Goal: Download file/media

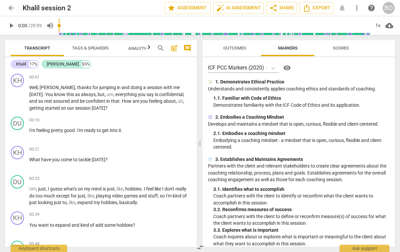
click at [12, 21] on button "play_arrow" at bounding box center [11, 26] width 12 height 12
click at [100, 108] on p "Well , [PERSON_NAME] , thanks for jumping in and doing a session with me [DATE]…" at bounding box center [110, 97] width 162 height 27
type input "10"
click at [20, 166] on span "pause" at bounding box center [18, 164] width 8 height 8
type input "24"
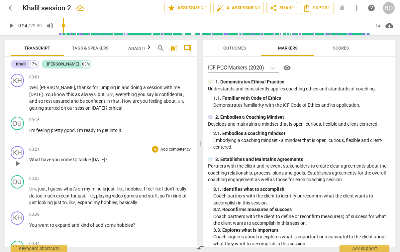
click at [116, 155] on div "00:21 + Add competency keyboard_arrow_right What have you come to tackle [DATE]…" at bounding box center [110, 158] width 162 height 24
click at [118, 157] on p "What have you come to tackle [DATE] ?" at bounding box center [110, 159] width 162 height 7
click at [126, 107] on p "Well , [PERSON_NAME] , thanks for jumping in and doing a session with me [DATE]…" at bounding box center [110, 97] width 162 height 27
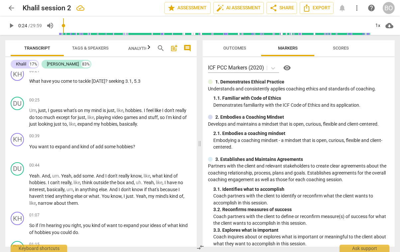
scroll to position [67, 0]
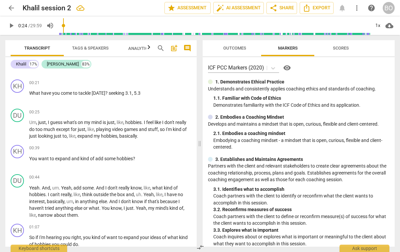
click at [14, 25] on span "play_arrow" at bounding box center [11, 26] width 8 height 8
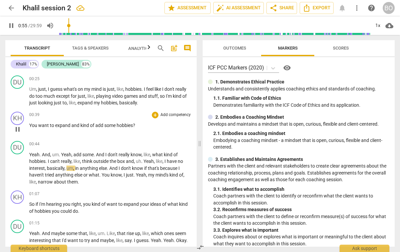
click at [146, 122] on p "You want to expand and kind of add some hobbies ?" at bounding box center [110, 125] width 162 height 7
type input "57"
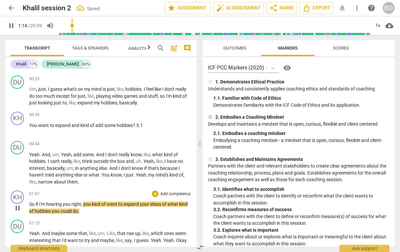
click at [97, 213] on p "So if I'm hearing you right , you kind of want to expand your ideas of what kin…" at bounding box center [110, 208] width 162 height 14
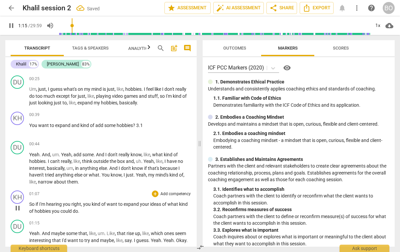
type input "75"
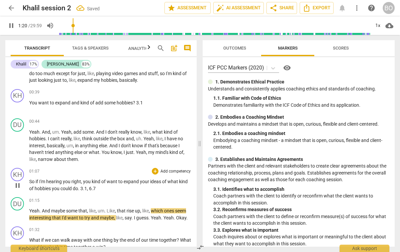
scroll to position [166, 0]
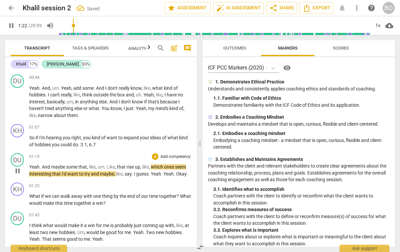
click at [22, 175] on div "play_arrow pause" at bounding box center [20, 171] width 17 height 9
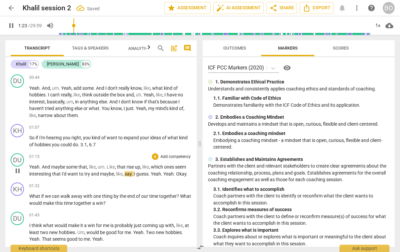
click at [19, 173] on span "pause" at bounding box center [18, 171] width 8 height 8
type input "84"
click at [100, 143] on p "So if I'm hearing you right , you kind of want to expand your ideas of what kin…" at bounding box center [110, 141] width 162 height 14
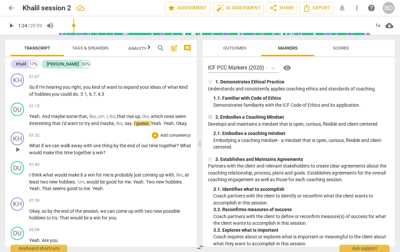
scroll to position [233, 0]
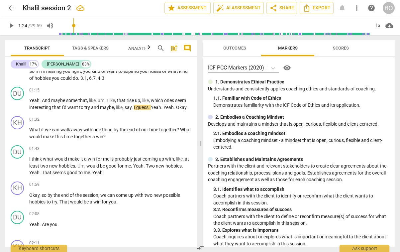
click at [12, 23] on span "play_arrow" at bounding box center [11, 26] width 8 height 8
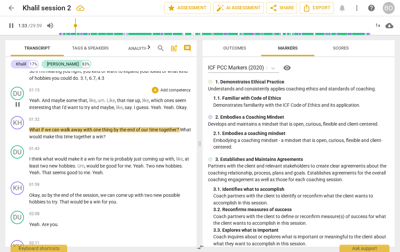
click at [177, 108] on span "Okay" at bounding box center [181, 107] width 10 height 5
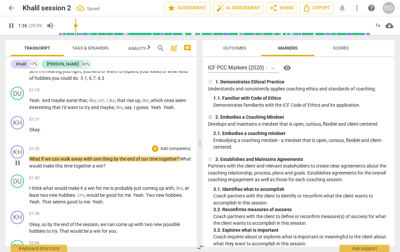
click at [31, 157] on span "What" at bounding box center [35, 158] width 12 height 5
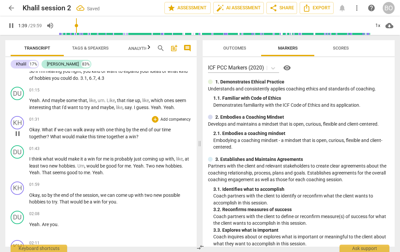
click at [146, 136] on p "Okay . What if we can walk away with one thing by the end of our time together …" at bounding box center [110, 133] width 162 height 14
type input "101"
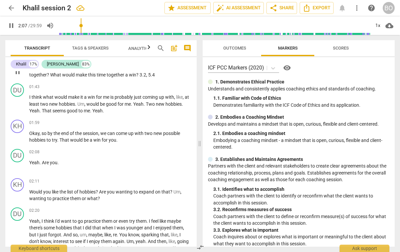
scroll to position [299, 0]
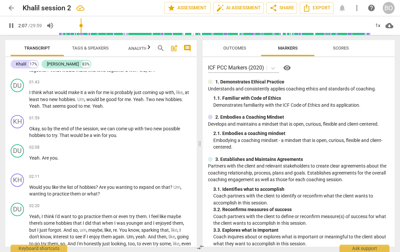
click at [131, 138] on p "Okay , so by the end of the session , we can come up with two new possible hobb…" at bounding box center [110, 132] width 162 height 14
type input "129"
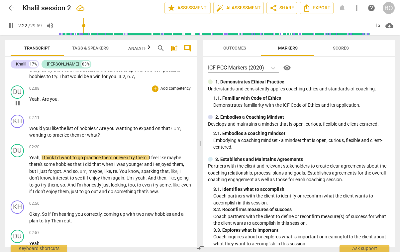
scroll to position [366, 0]
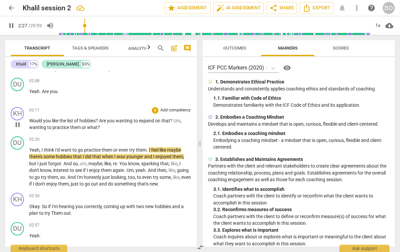
click at [123, 127] on p "Would you like the list of hobbies ? Are you wanting to expand on that ? Um , w…" at bounding box center [110, 124] width 162 height 14
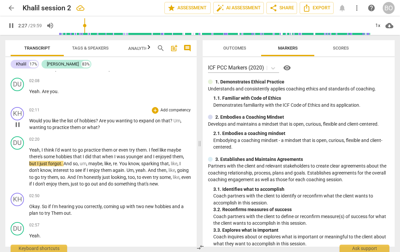
type input "148"
click at [113, 127] on p "Would you like the list of hobbies ? Are you wanting to expand on that ? Um , w…" at bounding box center [110, 124] width 162 height 14
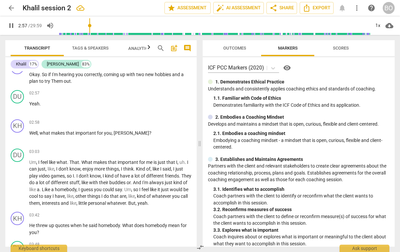
scroll to position [499, 0]
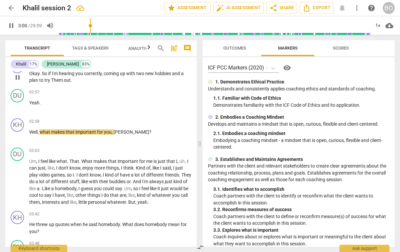
click at [53, 79] on span "Them" at bounding box center [57, 80] width 13 height 5
type input "181"
click at [80, 80] on p "Okay . So if I'm hearing you correctly , coming up with two new hobbies and a p…" at bounding box center [110, 77] width 162 height 14
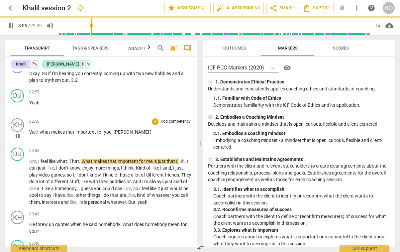
click at [138, 132] on p "Well , what makes that important for you , [PERSON_NAME] ?" at bounding box center [110, 132] width 162 height 7
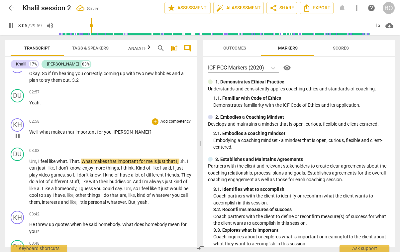
type input "186"
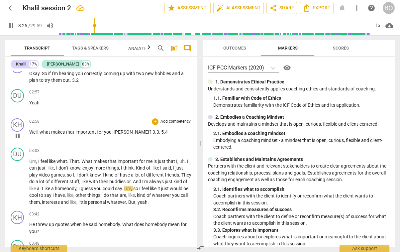
click at [149, 130] on p "Well , what makes that important for you , [PERSON_NAME] ? 3.3 , 5.4" at bounding box center [110, 132] width 162 height 7
type input "207"
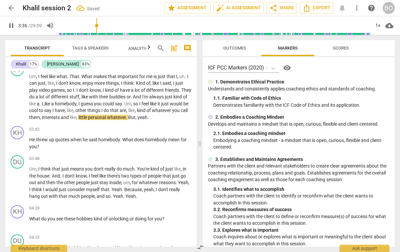
scroll to position [599, 0]
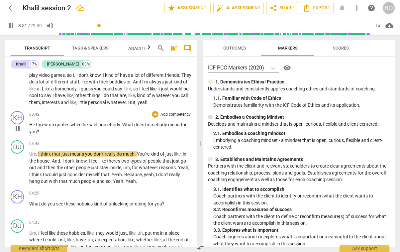
click at [53, 130] on p "He threw up quotes when he said homebody . What does homebody mean for you ?" at bounding box center [110, 128] width 162 height 14
type input "232"
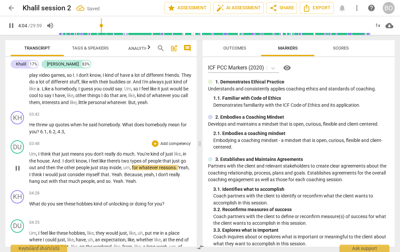
click at [18, 167] on span "pause" at bounding box center [18, 168] width 8 height 8
type input "245"
click at [69, 131] on p "He threw up quotes when he said homebody . What does homebody mean for you ? 6.…" at bounding box center [110, 128] width 162 height 14
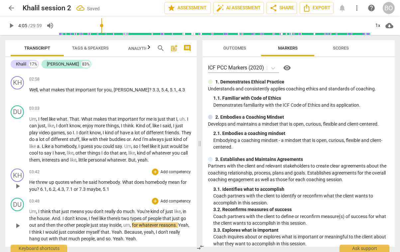
scroll to position [565, 0]
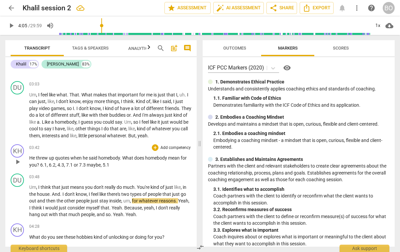
click at [110, 166] on p "He threw up quotes when he said homebody . What does homebody mean for you ? 6.…" at bounding box center [110, 162] width 162 height 14
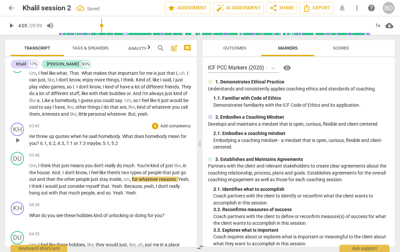
scroll to position [599, 0]
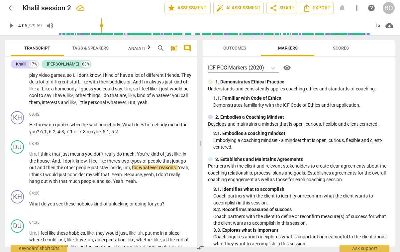
click at [13, 28] on span "play_arrow" at bounding box center [11, 26] width 8 height 8
click at [176, 203] on p "What do you see these hobbies kind of unlocking or doing for you ?" at bounding box center [110, 204] width 162 height 7
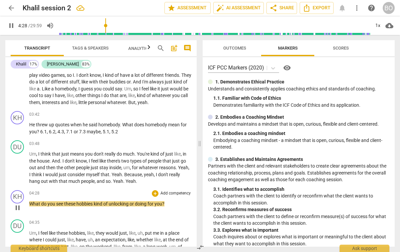
type input "269"
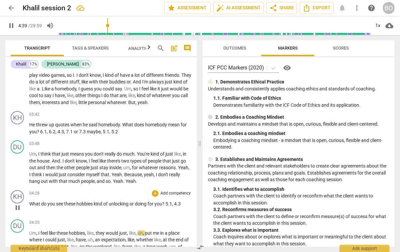
click at [17, 207] on span "pause" at bounding box center [18, 208] width 8 height 8
type input "280"
click at [181, 204] on span "4.3" at bounding box center [177, 203] width 7 height 5
click at [185, 204] on p "What do you see these hobbies kind of unlocking or doing for you ? 5.1 , 5.2 ," at bounding box center [110, 204] width 162 height 7
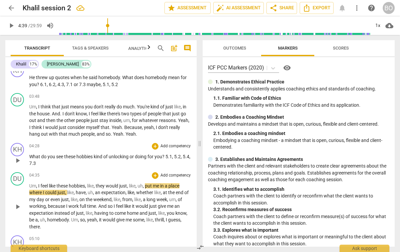
scroll to position [665, 0]
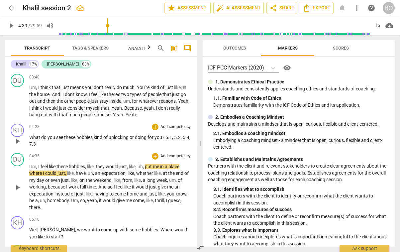
click at [15, 189] on span "play_arrow" at bounding box center [18, 188] width 8 height 8
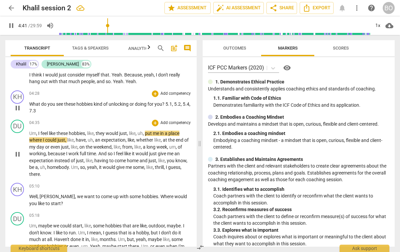
scroll to position [732, 0]
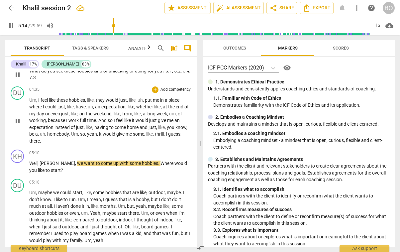
click at [39, 140] on span "there" at bounding box center [34, 140] width 11 height 5
type input "315"
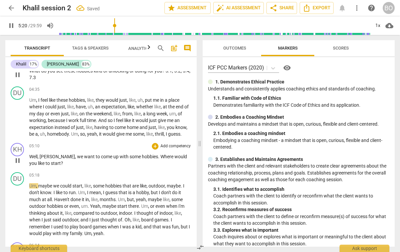
click at [51, 163] on p "Well , [PERSON_NAME] , we want to come up with some hobbies . Where would you l…" at bounding box center [110, 160] width 162 height 14
type input "321"
click at [49, 164] on p "Well , [PERSON_NAME] , we want to come up with some hobbies . Where would you l…" at bounding box center [110, 160] width 162 height 14
type input "344"
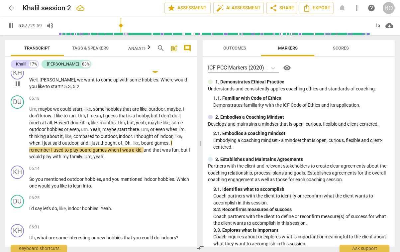
scroll to position [832, 0]
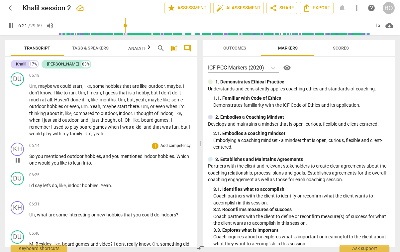
click at [130, 163] on p "So you mentioned outdoor hobbies , and you mentioned indoor hobbies . Which one…" at bounding box center [110, 160] width 162 height 14
type input "383"
click at [18, 220] on span "pause" at bounding box center [18, 219] width 8 height 8
type input "391"
click at [125, 161] on p "So you mentioned outdoor hobbies , and you mentioned indoor hobbies . Which one…" at bounding box center [110, 160] width 162 height 14
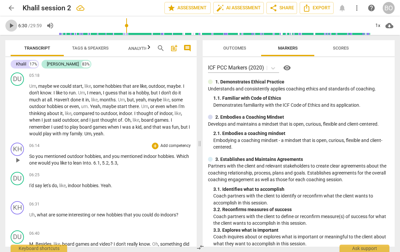
click at [12, 26] on span "play_arrow" at bounding box center [11, 26] width 8 height 8
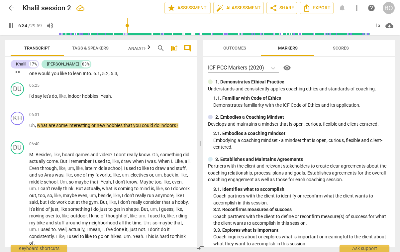
scroll to position [931, 0]
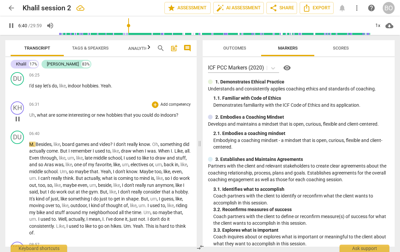
click at [184, 115] on p "Uh , what are some interesting or new hobbies that you could do indoors ?" at bounding box center [110, 115] width 162 height 7
type input "401"
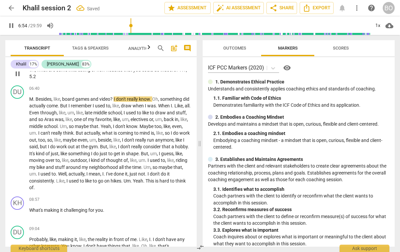
scroll to position [965, 0]
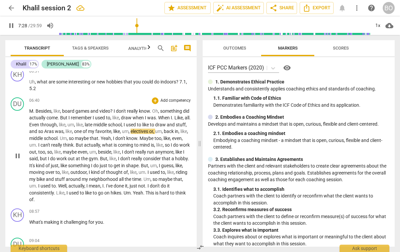
click at [55, 133] on span "Aras" at bounding box center [49, 131] width 11 height 5
type input "450"
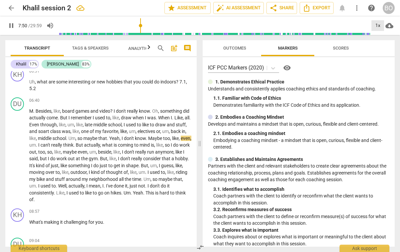
click at [377, 25] on div "1x" at bounding box center [378, 25] width 13 height 11
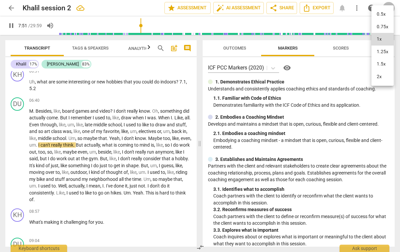
click at [381, 62] on li "1.5x" at bounding box center [383, 64] width 22 height 13
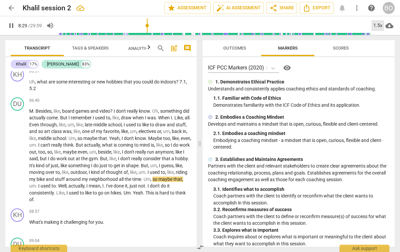
click at [378, 26] on div "1.5x" at bounding box center [378, 25] width 13 height 11
click at [380, 41] on li "1x" at bounding box center [383, 39] width 22 height 13
click at [380, 29] on div "1x" at bounding box center [378, 25] width 13 height 11
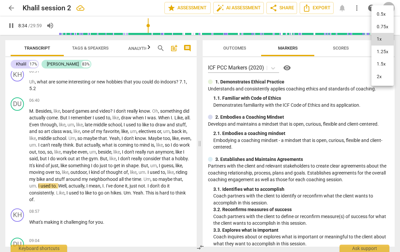
click at [379, 50] on li "1.25x" at bounding box center [383, 52] width 22 height 13
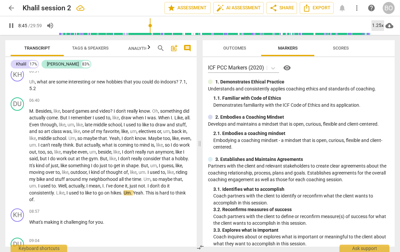
click at [377, 25] on div "1.25x" at bounding box center [378, 25] width 13 height 11
click at [382, 36] on li "1x" at bounding box center [383, 39] width 22 height 13
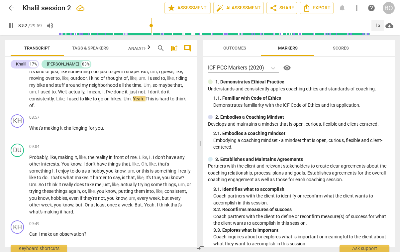
scroll to position [1064, 0]
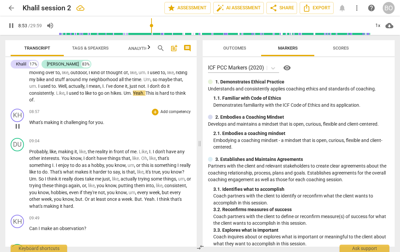
click at [122, 123] on p "What's making it challenging for you ." at bounding box center [110, 122] width 162 height 7
type input "534"
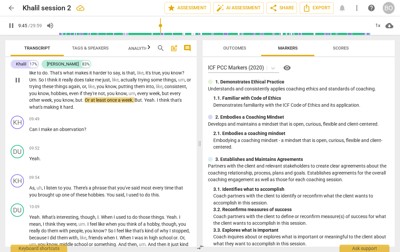
scroll to position [1164, 0]
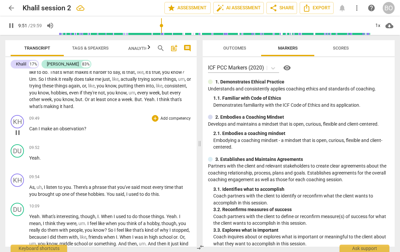
click at [108, 125] on p "Can I make an observation ?" at bounding box center [110, 128] width 162 height 7
type input "593"
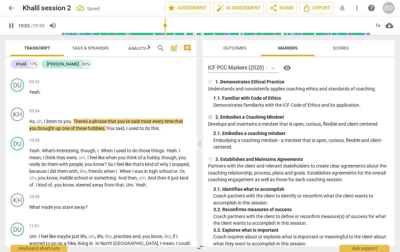
scroll to position [1231, 0]
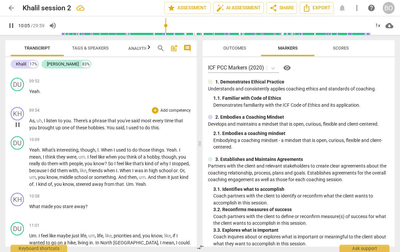
click at [179, 128] on p "As , uh , I listen to you . There's a phrase that you've said most every time t…" at bounding box center [110, 124] width 162 height 14
type input "607"
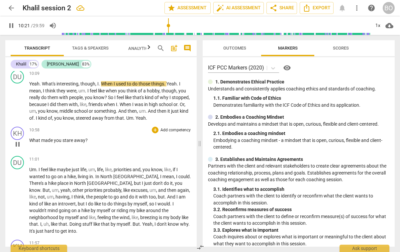
scroll to position [1297, 0]
click at [379, 26] on div "1x" at bounding box center [378, 25] width 13 height 11
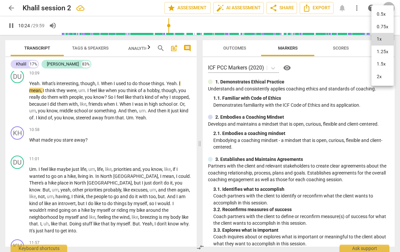
click at [376, 53] on li "1.25x" at bounding box center [383, 52] width 22 height 13
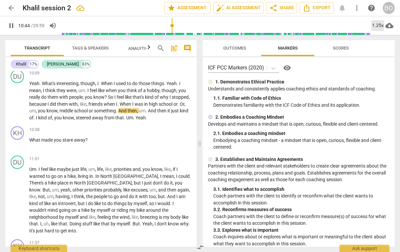
click at [380, 24] on div "1.25x" at bounding box center [378, 25] width 13 height 11
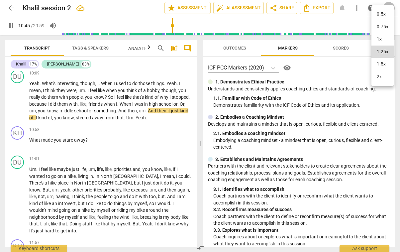
click at [380, 38] on li "1x" at bounding box center [383, 39] width 22 height 13
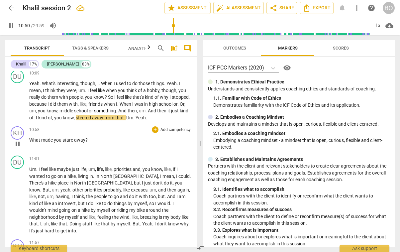
click at [71, 139] on span "stare" at bounding box center [69, 139] width 12 height 5
type input "651"
click at [108, 132] on div "10:58 + Add competency keyboard_arrow_right" at bounding box center [110, 129] width 162 height 7
click at [101, 143] on p "What made you steer away ?" at bounding box center [110, 140] width 162 height 7
type input "661"
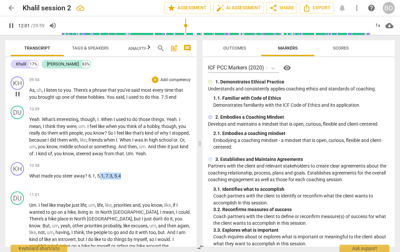
scroll to position [1245, 0]
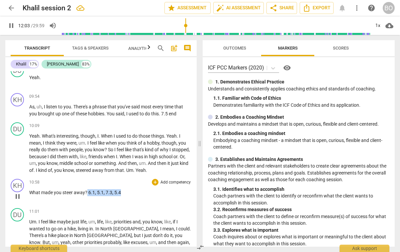
drag, startPoint x: 122, startPoint y: 73, endPoint x: 87, endPoint y: 182, distance: 114.4
click at [87, 182] on div "10:58 + Add competency keyboard_arrow_right What made you steer away ? 6.1, 5.1…" at bounding box center [110, 191] width 162 height 24
copy span "6.1, 5.1, 7.3, 5.4"
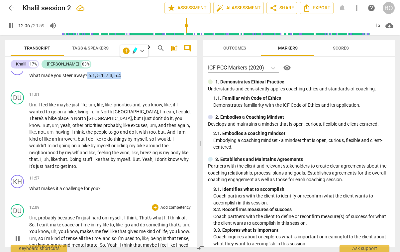
scroll to position [1378, 0]
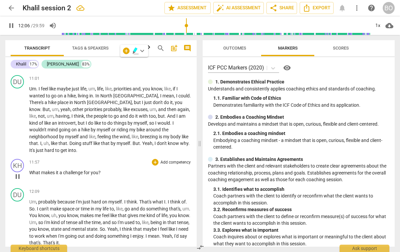
click at [118, 169] on p "What makes it a challenge for you ?" at bounding box center [110, 172] width 162 height 7
type input "727"
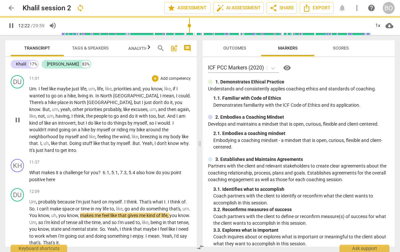
scroll to position [1444, 0]
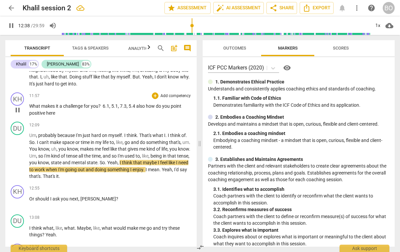
click at [137, 103] on span "? 6.1, 5.1, 7.3, 5.4 also how do you point positive here" at bounding box center [105, 109] width 152 height 12
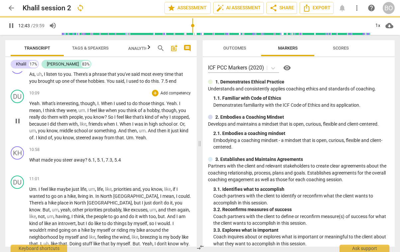
scroll to position [1278, 0]
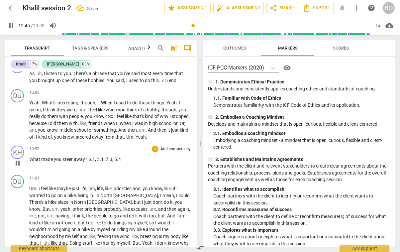
click at [120, 159] on span "5.4" at bounding box center [117, 159] width 7 height 5
type input "767"
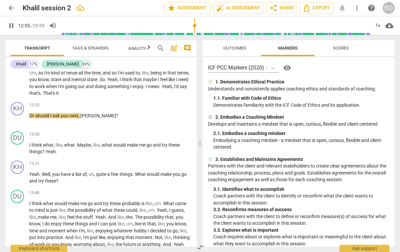
scroll to position [1544, 0]
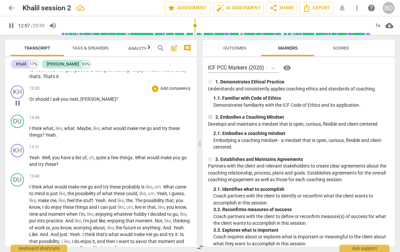
click at [33, 96] on span "Or" at bounding box center [32, 98] width 6 height 5
type input "779"
click at [120, 96] on p "What should I ask you next , [PERSON_NAME] ?" at bounding box center [110, 99] width 162 height 7
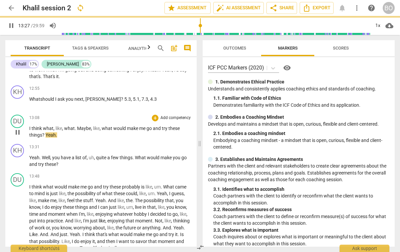
click at [15, 128] on span "pause" at bounding box center [18, 132] width 8 height 8
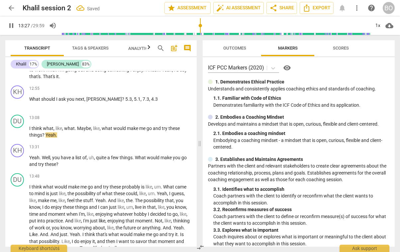
type input "808"
click at [151, 96] on span "4.3" at bounding box center [154, 98] width 7 height 5
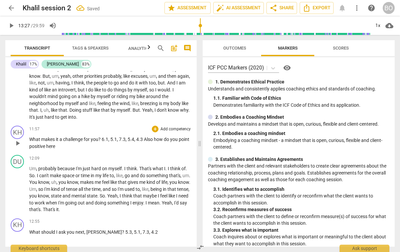
click at [142, 137] on span "4.3" at bounding box center [140, 139] width 8 height 5
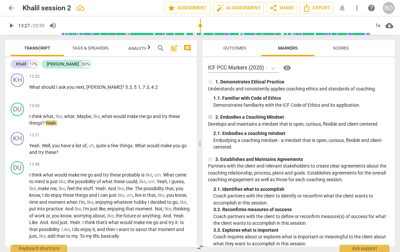
scroll to position [1544, 0]
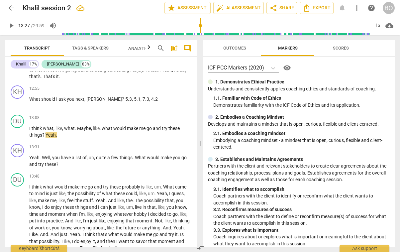
click at [12, 28] on span "play_arrow" at bounding box center [11, 26] width 8 height 8
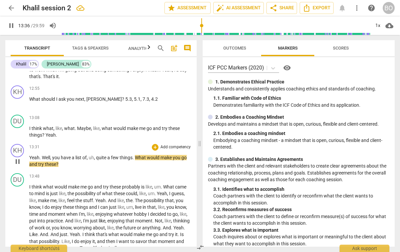
click at [74, 159] on p "Yeah . Well , you have a list of , uh , quite a few things . What would make yo…" at bounding box center [110, 161] width 162 height 14
type input "817"
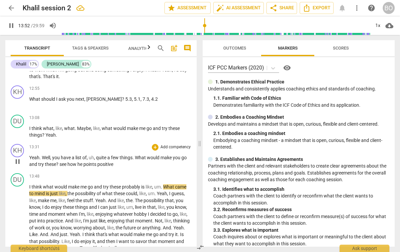
click at [61, 162] on span "? see how he points positive" at bounding box center [84, 164] width 57 height 5
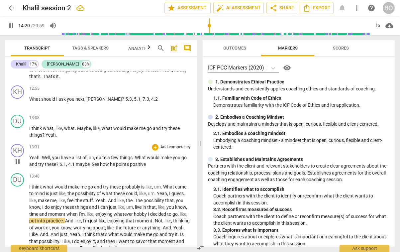
click at [68, 162] on span "? 6.1, 4.1 maybe See how he points positive" at bounding box center [101, 164] width 90 height 5
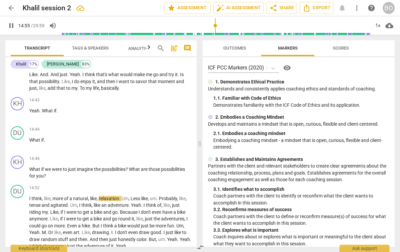
scroll to position [1688, 0]
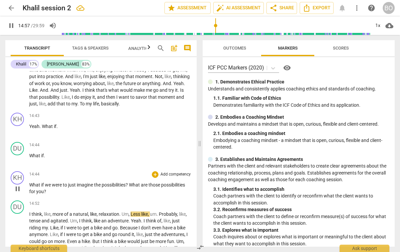
click at [21, 185] on span "pause" at bounding box center [18, 189] width 8 height 8
click at [40, 124] on span "." at bounding box center [41, 126] width 2 height 5
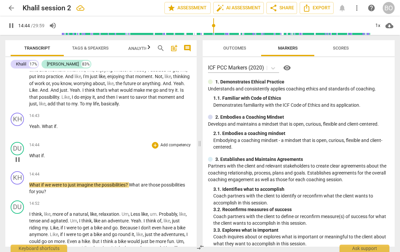
click at [29, 153] on span "What" at bounding box center [35, 155] width 12 height 5
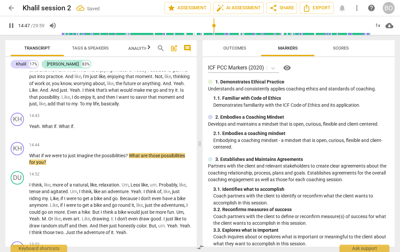
click at [29, 153] on span "What" at bounding box center [35, 155] width 12 height 5
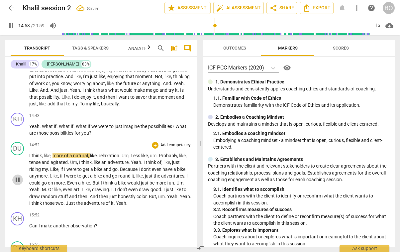
click at [18, 177] on span "pause" at bounding box center [18, 180] width 8 height 8
type input "894"
click at [109, 126] on p "Yeah . What if . What if . What if we were to just imagine the possibilities ? …" at bounding box center [110, 130] width 162 height 14
click at [19, 176] on span "play_arrow" at bounding box center [18, 180] width 8 height 8
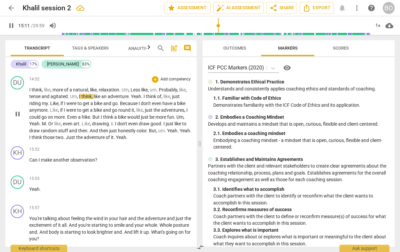
scroll to position [1755, 0]
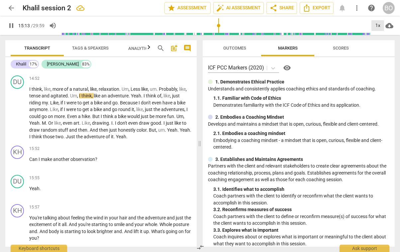
click at [378, 26] on div "1x" at bounding box center [378, 25] width 13 height 11
click at [381, 60] on li "1.5x" at bounding box center [383, 64] width 22 height 13
click at [377, 25] on div "1.5x" at bounding box center [378, 25] width 13 height 11
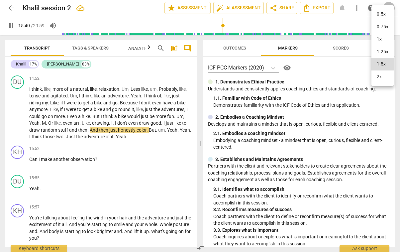
click at [378, 37] on li "1x" at bounding box center [383, 39] width 22 height 13
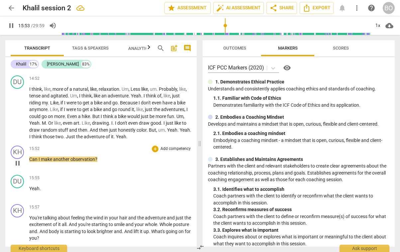
click at [111, 156] on p "Can I make another observation ?" at bounding box center [110, 159] width 162 height 7
type input "955"
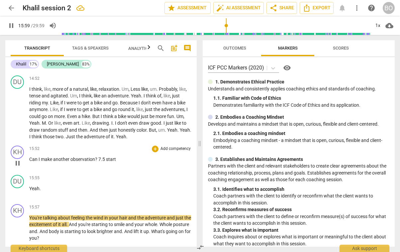
scroll to position [1788, 0]
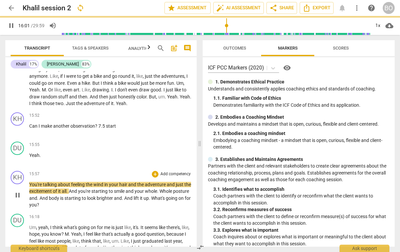
click at [80, 196] on p "You're talking about feeling the wind in your hair and the adventure and just t…" at bounding box center [110, 194] width 162 height 27
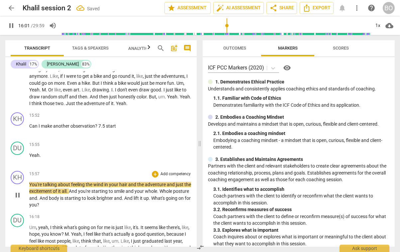
type input "962"
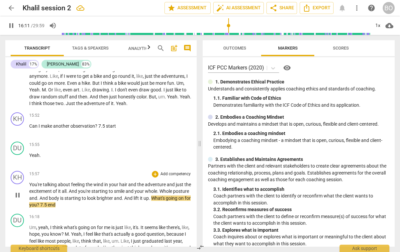
click at [87, 198] on p "You're talking about feeling the wind in your hair and the adventure and just t…" at bounding box center [110, 194] width 162 height 27
type input "973"
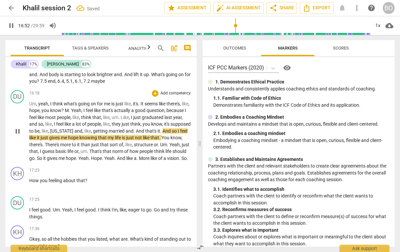
scroll to position [1945, 0]
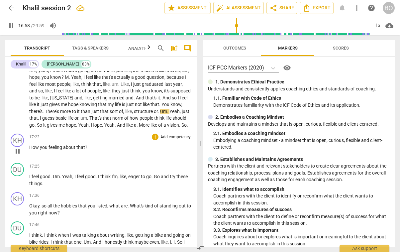
click at [100, 148] on p "How you feeling about that ?" at bounding box center [110, 147] width 162 height 7
type input "1019"
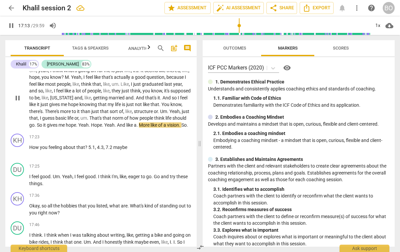
click at [102, 122] on span "Hope" at bounding box center [96, 124] width 11 height 5
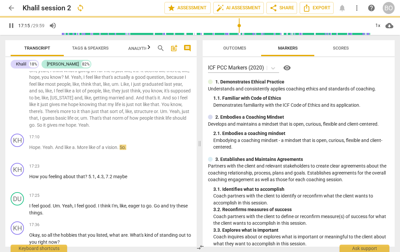
scroll to position [1968, 0]
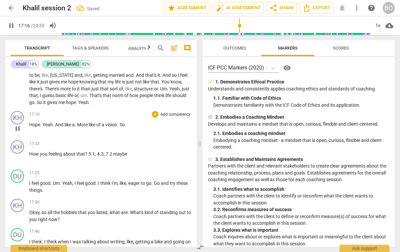
click at [43, 122] on span "Yeah" at bounding box center [48, 124] width 10 height 5
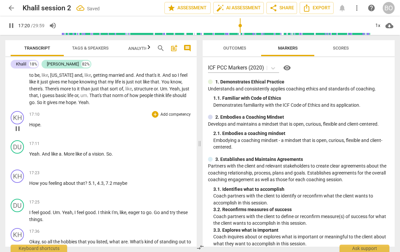
click at [55, 121] on p "Hope ." at bounding box center [110, 124] width 162 height 7
type input "1042"
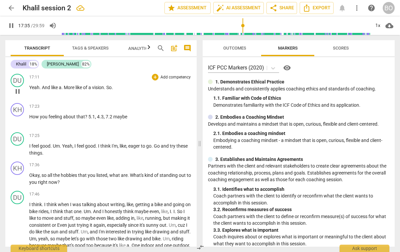
scroll to position [2068, 0]
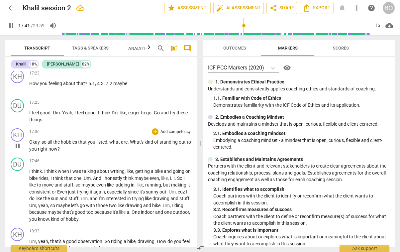
click at [84, 141] on p "Okay , so all the hobbies that you listed , what are . What's kind of standing …" at bounding box center [110, 146] width 162 height 14
type input "1062"
click at [22, 143] on span "pause" at bounding box center [18, 146] width 8 height 8
type input "1064"
click at [75, 141] on p "Okay , so all the hobbies that you listed , what are . What's kind of standing …" at bounding box center [110, 146] width 162 height 14
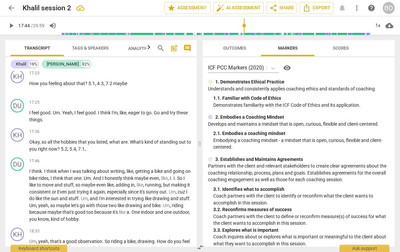
click at [8, 28] on span "play_arrow" at bounding box center [11, 26] width 8 height 8
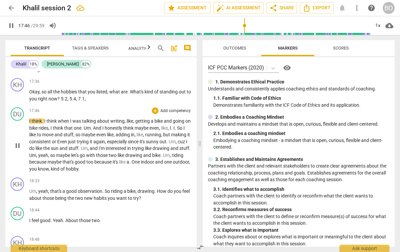
scroll to position [2134, 0]
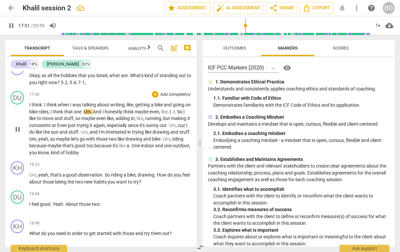
click at [117, 102] on span "writing" at bounding box center [117, 104] width 14 height 5
type input "1073"
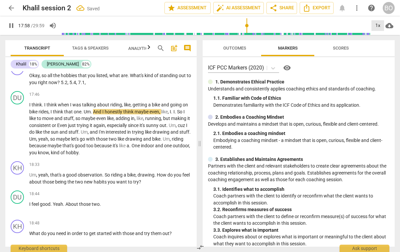
click at [375, 26] on div "1x" at bounding box center [378, 25] width 13 height 11
click at [378, 49] on li "1.25x" at bounding box center [383, 52] width 22 height 13
click at [378, 22] on div "1.25x" at bounding box center [378, 25] width 13 height 11
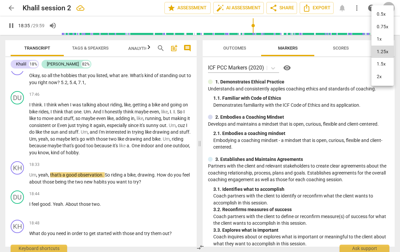
click at [377, 37] on li "1x" at bounding box center [383, 39] width 22 height 13
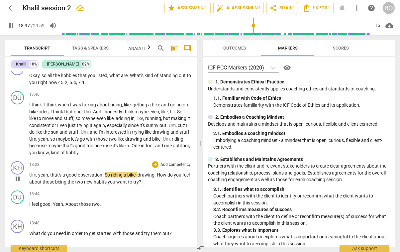
click at [162, 176] on p "Um , yeah , that's a good observation . So riding a bike , drawing . How do you…" at bounding box center [110, 179] width 162 height 14
type input "1119"
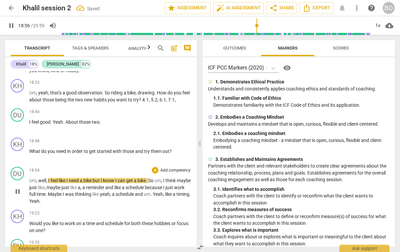
scroll to position [2183, 0]
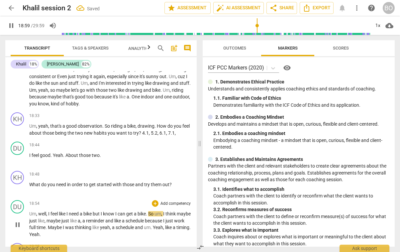
click at [16, 221] on span "pause" at bounding box center [18, 225] width 8 height 8
type input "1140"
click at [175, 181] on p "What do you need in order to get started with those and try them out ?" at bounding box center [110, 184] width 162 height 7
click at [186, 125] on p "Um , yeah , that's a good observation . So riding a bike , drawing . How do you…" at bounding box center [110, 130] width 162 height 14
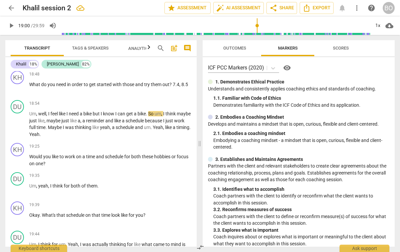
scroll to position [2283, 0]
click at [10, 25] on span "play_arrow" at bounding box center [11, 26] width 8 height 8
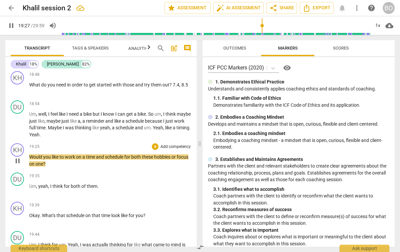
click at [70, 165] on p "Would you like to work on a time and schedule for both these hobbies or focus o…" at bounding box center [110, 161] width 162 height 14
type input "1169"
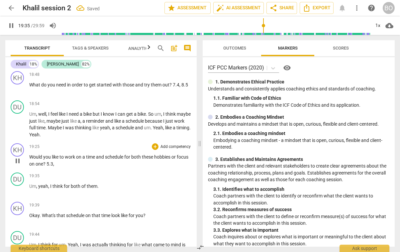
click at [43, 164] on span "one" at bounding box center [40, 163] width 8 height 5
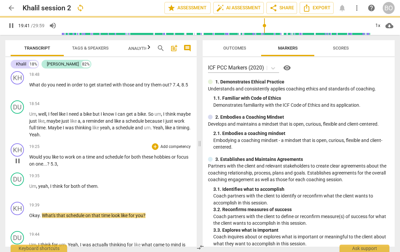
click at [88, 164] on p "Would you like to work on a time and schedule for both these hobbies or focus o…" at bounding box center [110, 161] width 162 height 14
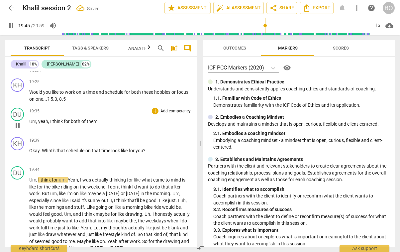
scroll to position [2349, 0]
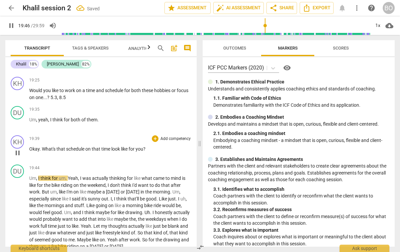
click at [160, 149] on p "Okay . What's that schedule on that time look like for you ?" at bounding box center [110, 149] width 162 height 7
type input "1187"
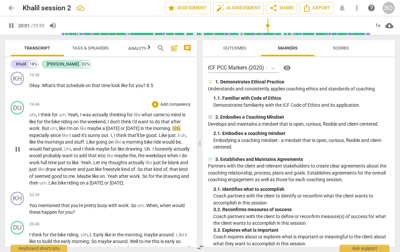
scroll to position [2416, 0]
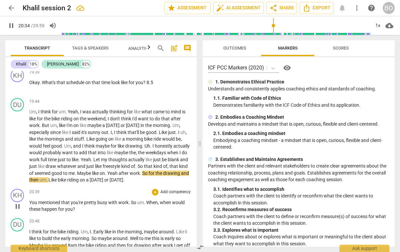
click at [86, 209] on p "You mentioned that you're pretty busy with work . So um . When , when would the…" at bounding box center [110, 206] width 162 height 14
type input "1236"
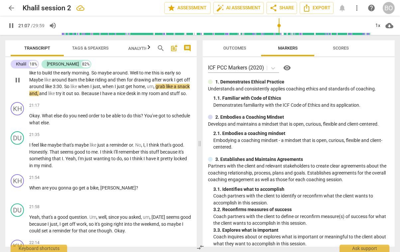
scroll to position [2582, 0]
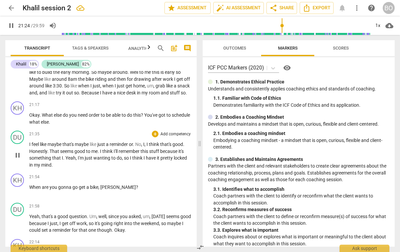
click at [17, 159] on span "pause" at bounding box center [18, 155] width 8 height 8
type input "1285"
click at [76, 125] on p "Okay . What else do you need order to be able to do this ? You've got to schedu…" at bounding box center [110, 119] width 162 height 14
click at [14, 27] on span "play_arrow" at bounding box center [11, 26] width 8 height 8
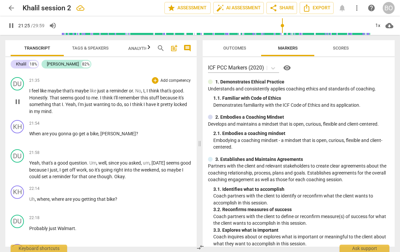
scroll to position [2649, 0]
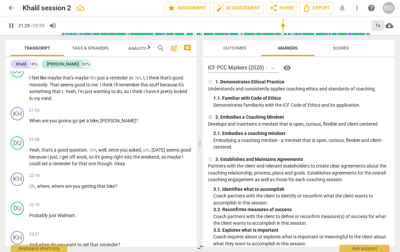
click at [376, 26] on div "1x" at bounding box center [378, 25] width 13 height 11
click at [380, 53] on li "1.25x" at bounding box center [383, 52] width 22 height 13
click at [375, 26] on div "1.25x" at bounding box center [378, 25] width 13 height 11
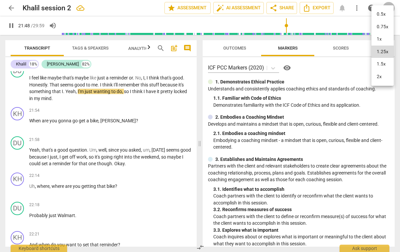
click at [380, 37] on li "1x" at bounding box center [383, 39] width 22 height 13
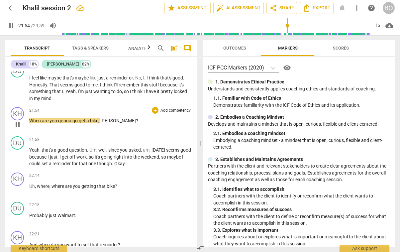
click at [129, 124] on p "When are you gonna go get a bike , [PERSON_NAME] ?" at bounding box center [110, 120] width 162 height 7
type input "1316"
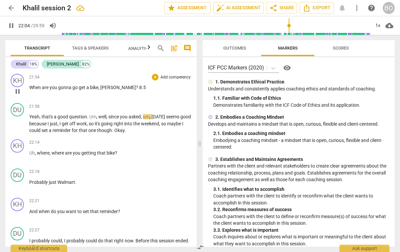
scroll to position [2715, 0]
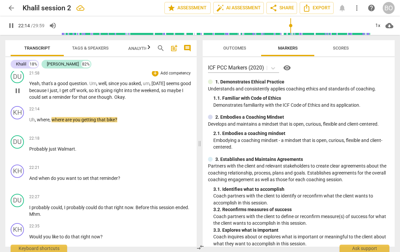
click at [125, 100] on span "Okay" at bounding box center [119, 96] width 10 height 5
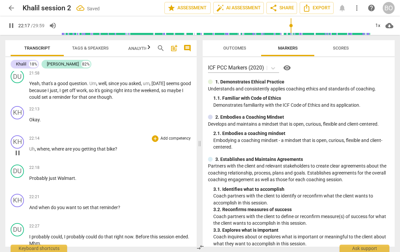
click at [30, 152] on span "Uh" at bounding box center [32, 148] width 6 height 5
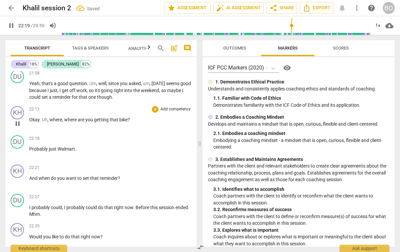
click at [138, 123] on p "Okay . Uh , where , where are you getting that bike ?" at bounding box center [110, 119] width 162 height 7
type input "1341"
click at [140, 182] on p "And when do you want to set that reminder ?" at bounding box center [110, 178] width 162 height 7
type input "1345"
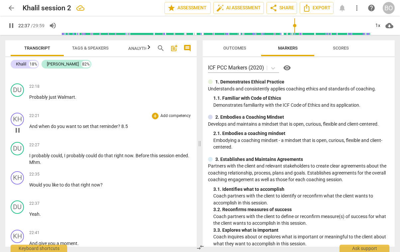
scroll to position [2782, 0]
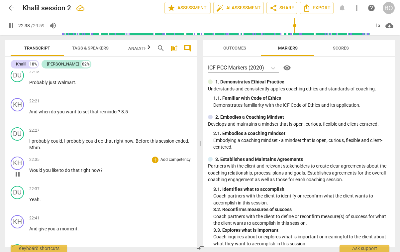
click at [121, 174] on p "Would you like to do that right now ?" at bounding box center [110, 170] width 162 height 7
type input "1360"
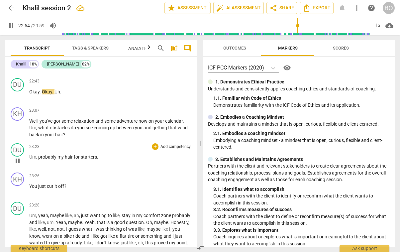
scroll to position [2981, 0]
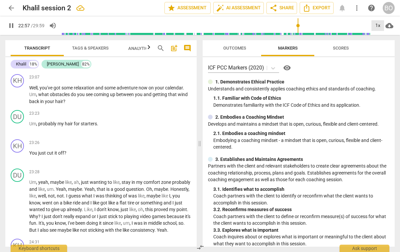
click at [377, 28] on div "1x" at bounding box center [378, 25] width 13 height 11
click at [381, 62] on li "1.5x" at bounding box center [383, 64] width 22 height 13
click at [380, 25] on div "1.5x" at bounding box center [378, 25] width 13 height 11
click at [379, 40] on li "1x" at bounding box center [383, 39] width 22 height 13
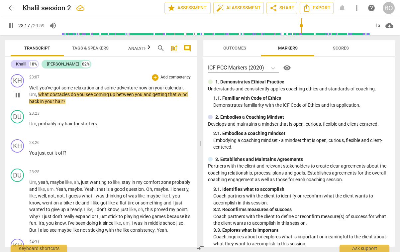
click at [75, 105] on p "Well , you've got some relaxation and some adventure now on your calendar . Um …" at bounding box center [110, 94] width 162 height 21
type input "1399"
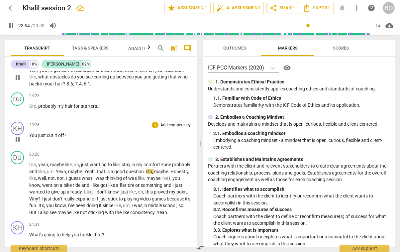
scroll to position [3015, 0]
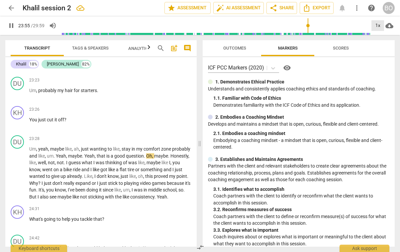
click at [377, 25] on div "1x" at bounding box center [378, 25] width 13 height 11
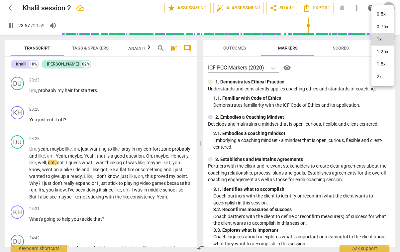
click at [383, 60] on li "1.5x" at bounding box center [383, 64] width 22 height 13
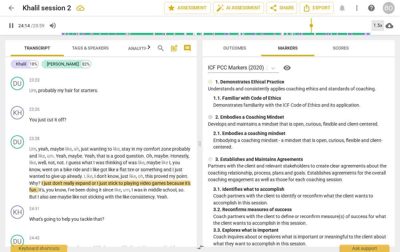
click at [378, 27] on div "1.5x" at bounding box center [378, 25] width 13 height 11
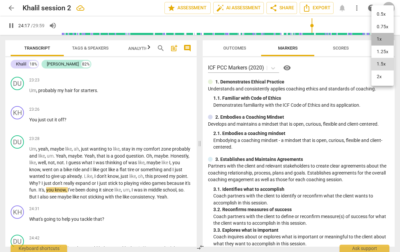
click at [378, 41] on li "1x" at bounding box center [383, 39] width 22 height 13
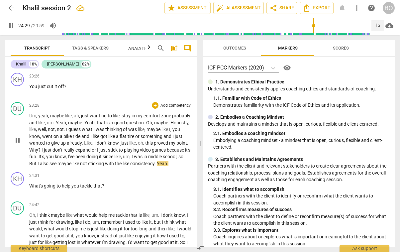
scroll to position [3081, 0]
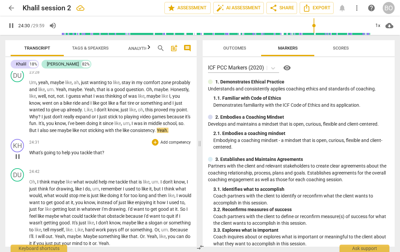
click at [125, 156] on p "What's going to help you tackle that ?" at bounding box center [110, 152] width 162 height 7
type input "1471"
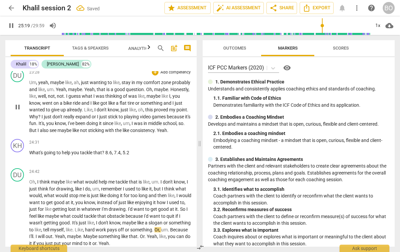
scroll to position [3257, 0]
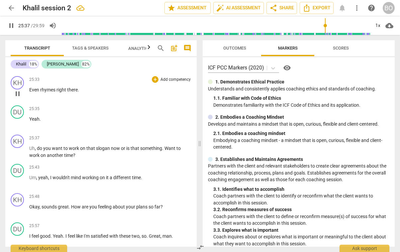
click at [105, 93] on p "Even rhymes right there ." at bounding box center [110, 89] width 162 height 7
type input "1538"
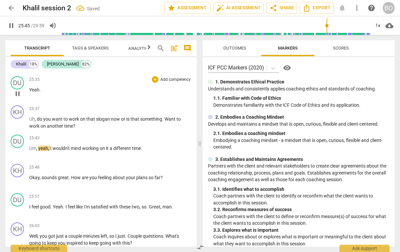
scroll to position [3324, 0]
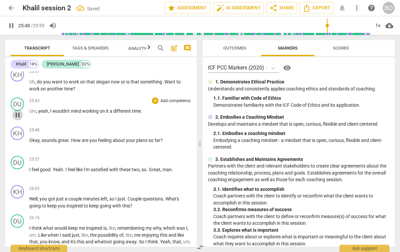
click at [20, 119] on span "pause" at bounding box center [18, 115] width 8 height 8
type input "1548"
click at [96, 92] on p "Uh , do you want to work on that slogan now or is that something . Want to work…" at bounding box center [110, 86] width 162 height 14
click at [14, 27] on span "play_arrow" at bounding box center [11, 26] width 8 height 8
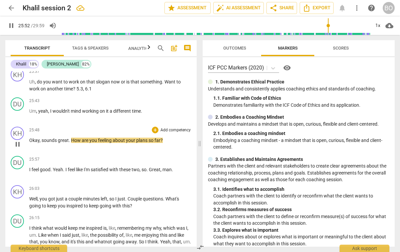
click at [172, 144] on p "Okay , sounds great . How are you feeling about your plans so far ?" at bounding box center [110, 140] width 162 height 7
type input "1554"
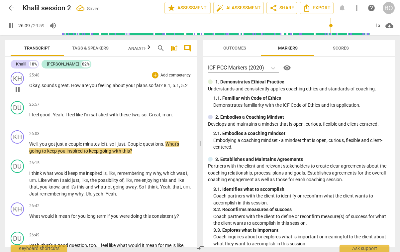
scroll to position [3390, 0]
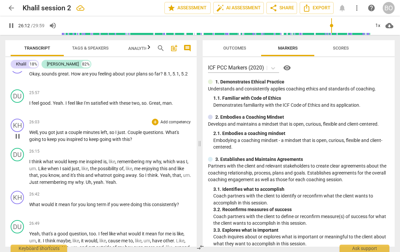
click at [156, 143] on p "Well , you got just a couple minutes left , so I just . Couple questions . What…" at bounding box center [110, 136] width 162 height 14
type input "1574"
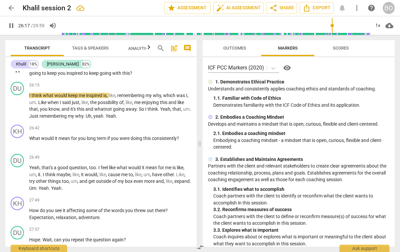
scroll to position [3457, 0]
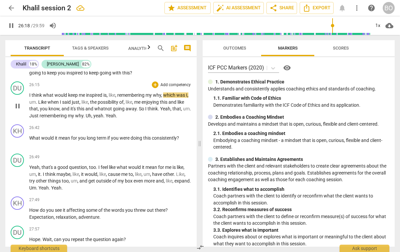
click at [17, 110] on span "pause" at bounding box center [18, 106] width 8 height 8
type input "1579"
click at [145, 76] on p "Well , you got just a couple minutes left , so I just . Couple questions . What…" at bounding box center [110, 70] width 162 height 14
click at [17, 110] on span "play_arrow" at bounding box center [18, 106] width 8 height 8
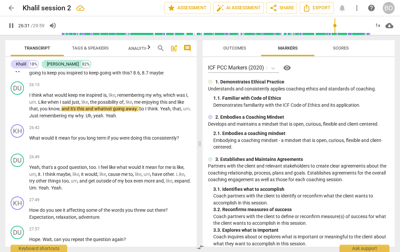
click at [166, 76] on p "Well , you got just a couple minutes left , so I just . Couple questions . What…" at bounding box center [110, 70] width 162 height 14
type input "1593"
click at [186, 142] on p "What would it mean for you long term if you were doing this consistently ?" at bounding box center [110, 138] width 162 height 7
type input "1608"
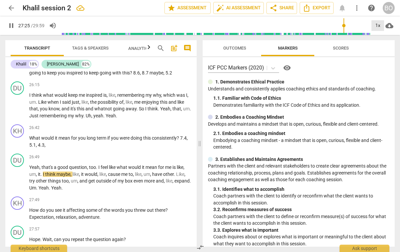
click at [378, 25] on div "1x" at bounding box center [378, 25] width 13 height 11
click at [380, 60] on li "1.5x" at bounding box center [383, 64] width 22 height 13
click at [380, 26] on div "1.5x" at bounding box center [378, 25] width 13 height 11
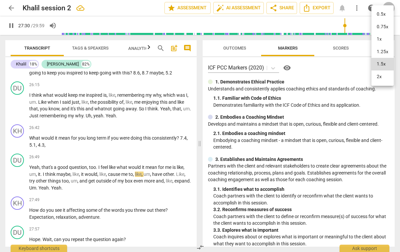
click at [380, 36] on li "1x" at bounding box center [383, 39] width 22 height 13
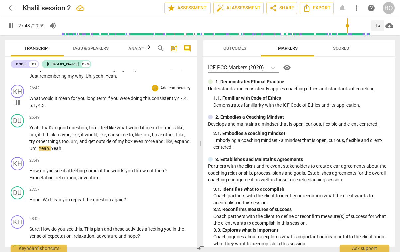
scroll to position [3557, 0]
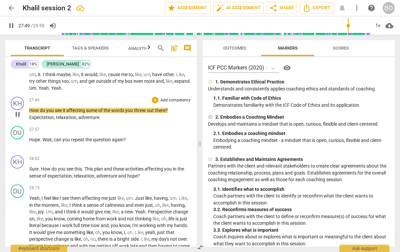
click at [125, 121] on p "How do you see it affecting some of the words you threw out there ? Expectation…" at bounding box center [110, 114] width 162 height 14
type input "1671"
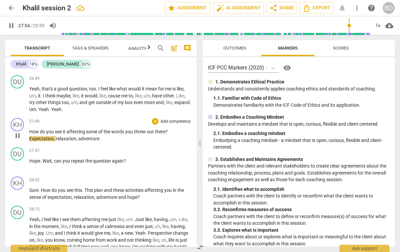
scroll to position [3523, 0]
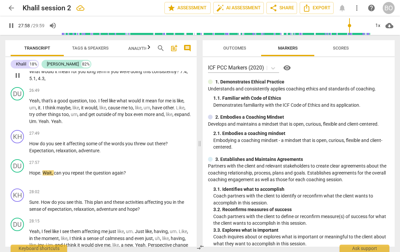
click at [56, 82] on p "What would it mean for you long term if you were doing this consistently ? 7.4 …" at bounding box center [110, 75] width 162 height 14
type input "1679"
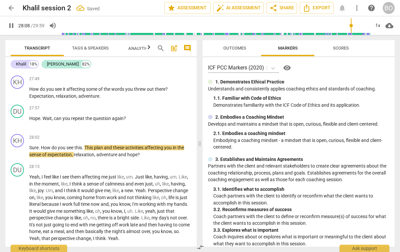
scroll to position [3590, 0]
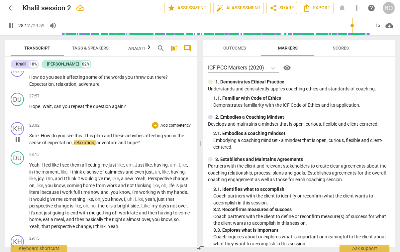
click at [20, 144] on span "pause" at bounding box center [18, 140] width 8 height 8
type input "1693"
click at [120, 87] on p "How do you see it affecting some of the words you threw out there ? Expectation…" at bounding box center [110, 81] width 162 height 14
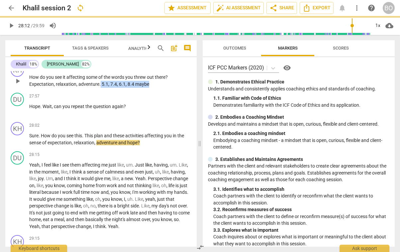
drag, startPoint x: 149, startPoint y: 98, endPoint x: 100, endPoint y: 97, distance: 48.9
click at [100, 87] on p "How do you see it affecting some of the words you threw out there ? Expectation…" at bounding box center [110, 81] width 162 height 14
copy span "5.1, 7.4, 6.1, 8.4 maybe"
click at [153, 149] on div "KH play_arrow pause 28:02 + Add competency keyboard_arrow_right Sure . How do y…" at bounding box center [101, 133] width 192 height 29
click at [154, 146] on p "Sure . How do you see this . This plan and these activities affecting you in th…" at bounding box center [110, 139] width 162 height 14
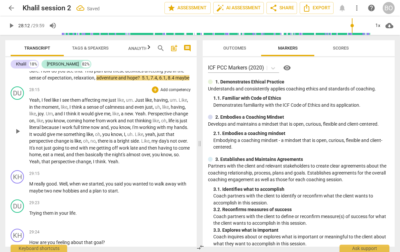
scroll to position [3656, 0]
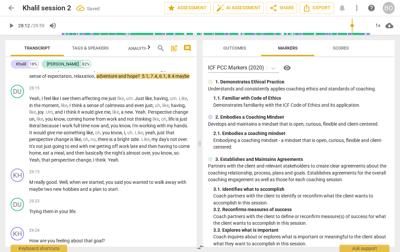
click at [13, 28] on span "play_arrow" at bounding box center [11, 26] width 8 height 8
click at [381, 24] on div "1x" at bounding box center [378, 25] width 13 height 11
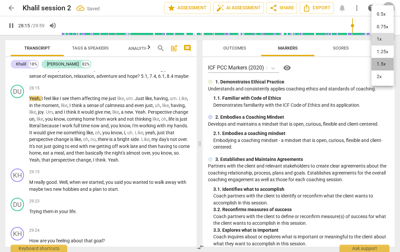
click at [380, 60] on li "1.5x" at bounding box center [383, 64] width 22 height 13
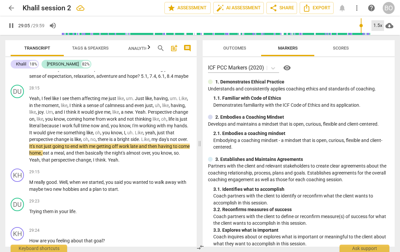
click at [379, 26] on div "1.5x" at bounding box center [378, 25] width 13 height 11
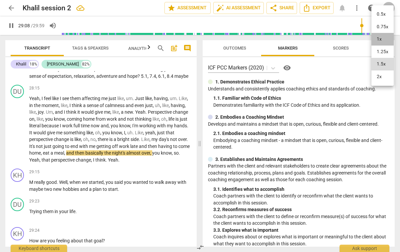
click at [378, 39] on li "1x" at bounding box center [383, 39] width 22 height 13
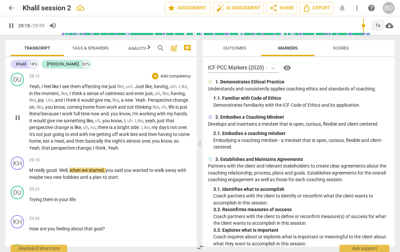
scroll to position [3723, 0]
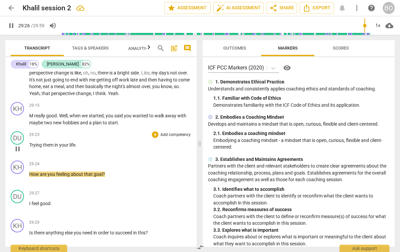
click at [29, 153] on div "play_arrow pause" at bounding box center [20, 149] width 17 height 9
click at [31, 148] on span "Trying" at bounding box center [36, 144] width 14 height 5
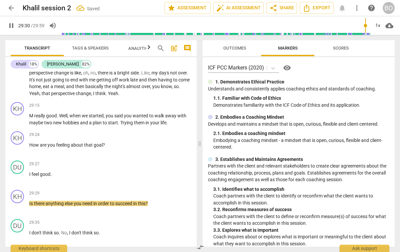
click at [31, 148] on span "How" at bounding box center [34, 144] width 11 height 5
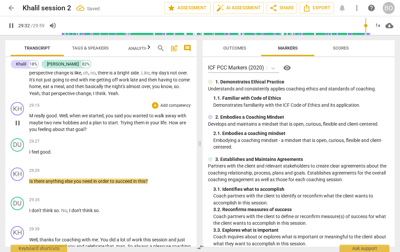
click at [102, 133] on p "M really good . Well , when we started , you said you wanted to walk away with …" at bounding box center [110, 122] width 162 height 21
type input "1773"
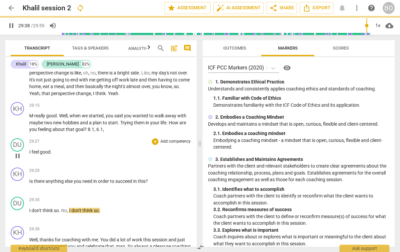
click at [17, 160] on span "pause" at bounding box center [18, 156] width 8 height 8
type input "1779"
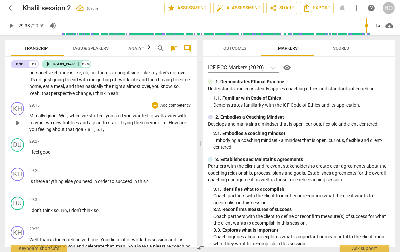
click at [117, 133] on p "M really good . Well , when we started , you said you wanted to walk away with …" at bounding box center [110, 122] width 162 height 21
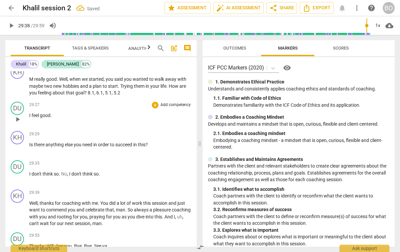
scroll to position [3789, 0]
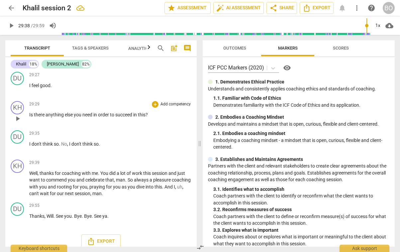
click at [159, 118] on p "Is there anything else you need in order to succeed in this ?" at bounding box center [110, 114] width 162 height 7
click at [164, 118] on p "Is there anything else you need in order to succeed in this ? 8.9" at bounding box center [110, 114] width 162 height 7
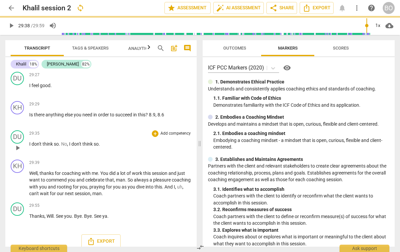
scroll to position [3817, 0]
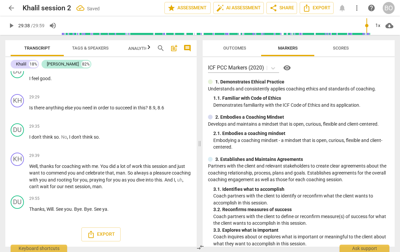
click at [10, 26] on span "play_arrow" at bounding box center [11, 26] width 8 height 8
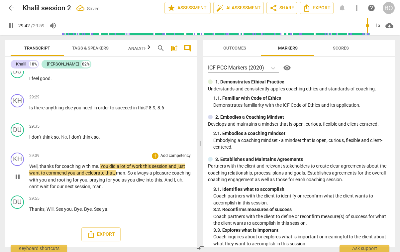
click at [133, 187] on p "Well , thanks for coaching with me . You did a lot of work this session and jus…" at bounding box center [110, 176] width 162 height 27
type input "1783"
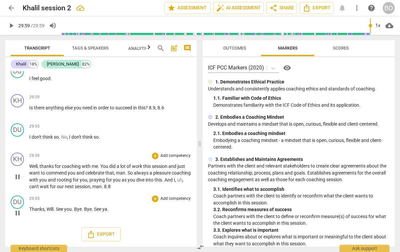
click at [56, 208] on span "." at bounding box center [55, 209] width 2 height 5
type input "1799"
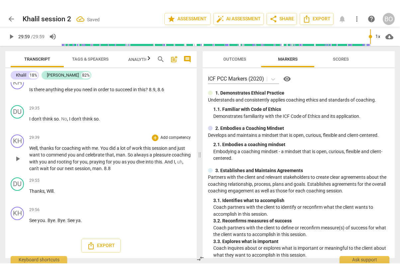
scroll to position [3846, 0]
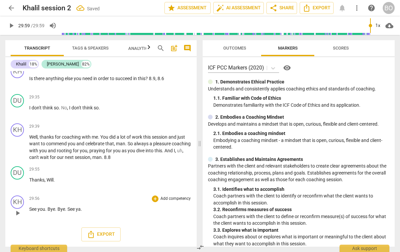
click at [69, 208] on span "See" at bounding box center [72, 209] width 8 height 5
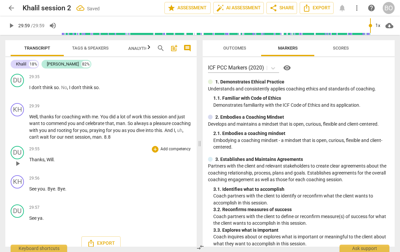
click at [54, 162] on span "." at bounding box center [54, 159] width 1 height 5
click at [78, 163] on p "Thanks , [PERSON_NAME] ." at bounding box center [110, 159] width 162 height 7
click at [313, 6] on span "Export" at bounding box center [317, 8] width 28 height 8
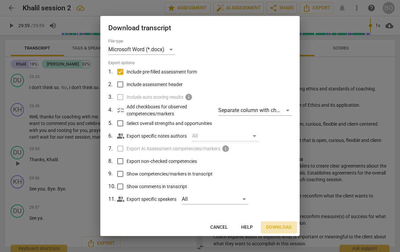
click at [271, 225] on span "Download" at bounding box center [279, 227] width 26 height 7
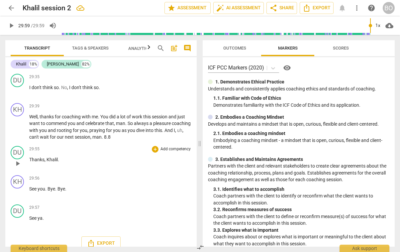
click at [133, 51] on span "Analytics New" at bounding box center [143, 48] width 31 height 5
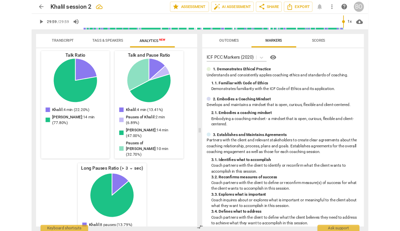
scroll to position [91, 0]
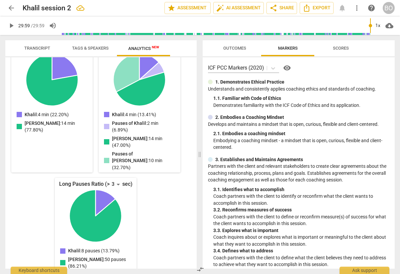
click at [33, 50] on span "Transcript" at bounding box center [37, 48] width 26 height 5
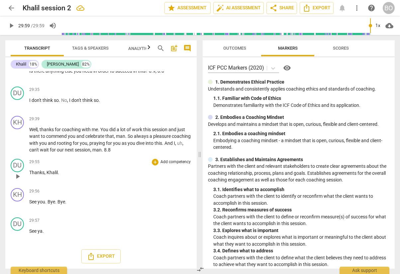
click at [11, 7] on span "arrow_back" at bounding box center [11, 8] width 8 height 8
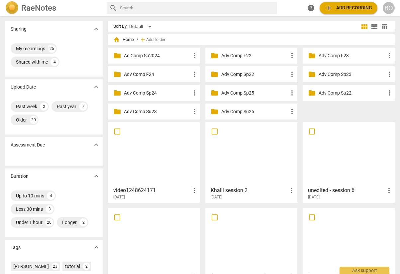
click at [213, 189] on h3 "Khalil session 2" at bounding box center [249, 190] width 77 height 8
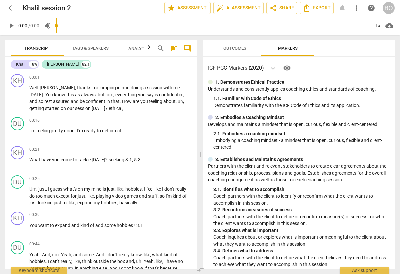
click at [22, 7] on div "arrow_back Khalil session 2 edit star Assessment auto_fix_high AI Assessment sh…" at bounding box center [200, 8] width 390 height 12
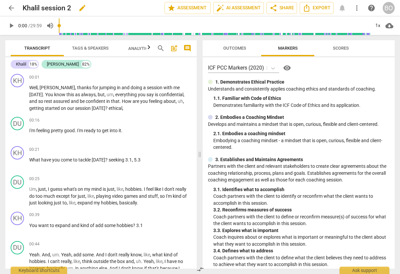
click at [24, 7] on h2 "Khalil session 2" at bounding box center [47, 8] width 49 height 8
click at [30, 8] on h2 "Khalil session 2" at bounding box center [47, 8] width 49 height 8
click at [24, 7] on h2 "Khalil session 2" at bounding box center [47, 8] width 49 height 8
click at [23, 7] on h2 "Khalil session 2" at bounding box center [47, 8] width 49 height 8
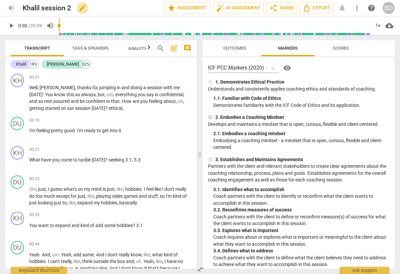
click at [81, 11] on span "edit" at bounding box center [83, 8] width 8 height 8
type input "*Khalil session 2"
click at [16, 9] on span "arrow_back" at bounding box center [11, 8] width 12 height 8
